Goal: Find specific page/section: Find specific page/section

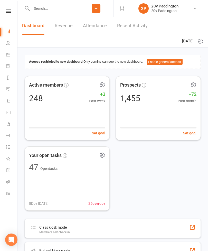
click at [62, 5] on input "text" at bounding box center [54, 8] width 48 height 7
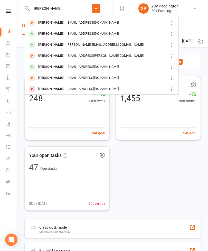
type input "[PERSON_NAME]"
click at [85, 34] on div "[EMAIL_ADDRESS][DOMAIN_NAME]" at bounding box center [92, 33] width 55 height 7
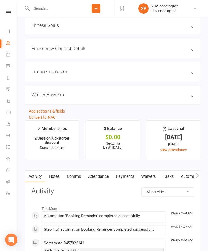
scroll to position [548, 0]
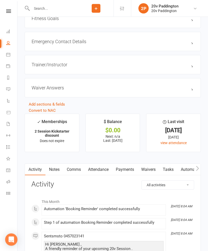
click at [58, 173] on link "Notes" at bounding box center [54, 170] width 18 height 12
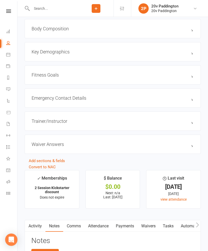
scroll to position [619, 0]
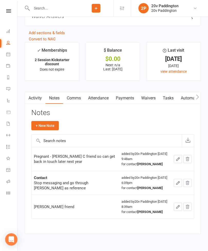
click at [33, 101] on link "Activity" at bounding box center [35, 98] width 21 height 12
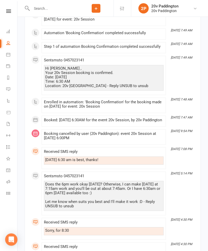
scroll to position [815, 0]
click at [10, 90] on icon at bounding box center [8, 89] width 4 height 4
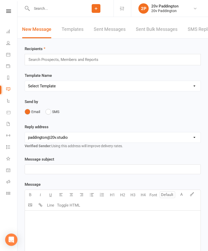
click at [195, 31] on link "SMS Replies 8" at bounding box center [202, 30] width 31 height 18
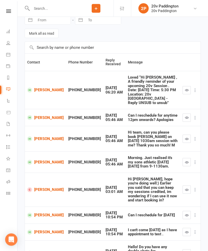
scroll to position [38, 0]
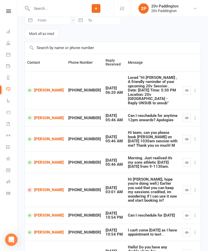
click at [184, 86] on button "button" at bounding box center [186, 90] width 8 height 8
